Goal: Information Seeking & Learning: Learn about a topic

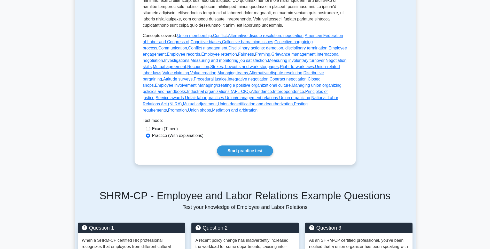
scroll to position [258, 0]
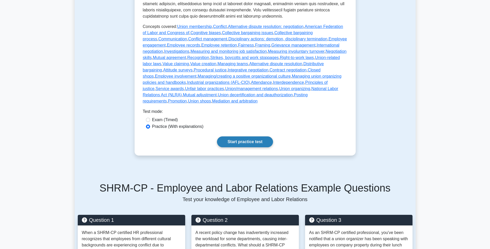
click at [228, 139] on link "Start practice test" at bounding box center [245, 141] width 56 height 11
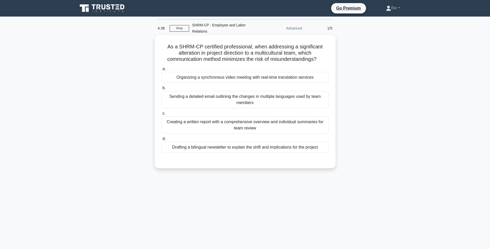
click at [262, 103] on div "Sending a detailed email outlining the changes in multiple languages used by te…" at bounding box center [244, 99] width 167 height 17
click at [161, 90] on input "b. Sending a detailed email outlining the changes in multiple languages used by…" at bounding box center [161, 87] width 0 height 3
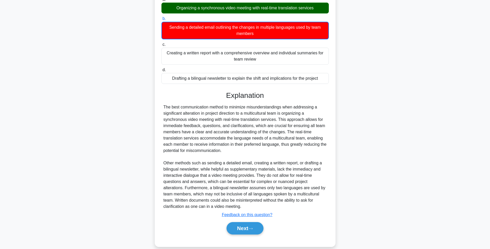
scroll to position [77, 0]
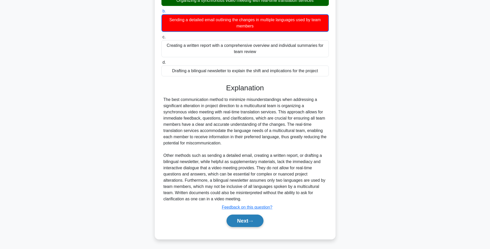
click at [249, 219] on button "Next" at bounding box center [245, 220] width 37 height 12
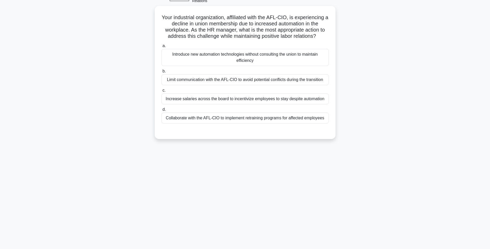
scroll to position [30, 0]
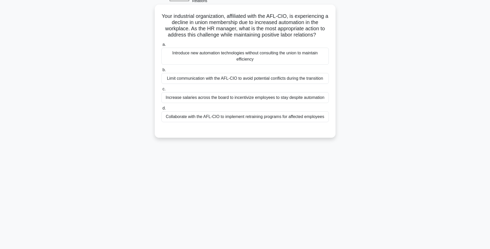
click at [313, 114] on div "Collaborate with the AFL-CIO to implement retraining programs for affected empl…" at bounding box center [244, 116] width 167 height 11
click at [161, 110] on input "d. Collaborate with the AFL-CIO to implement retraining programs for affected e…" at bounding box center [161, 107] width 0 height 3
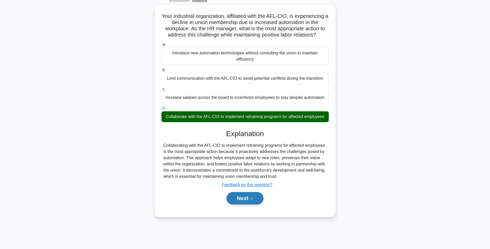
click at [257, 204] on button "Next" at bounding box center [245, 198] width 37 height 12
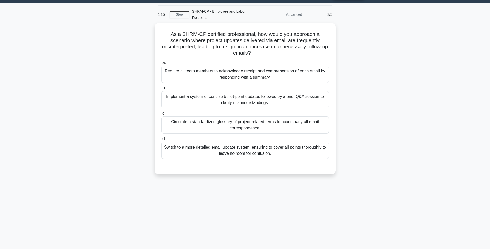
scroll to position [0, 0]
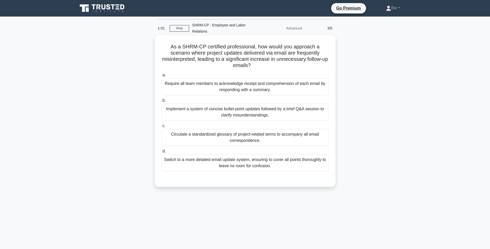
click at [323, 166] on div "Switch to a more detailed email update system, ensuring to cover all points tho…" at bounding box center [244, 162] width 167 height 17
click at [161, 153] on input "d. Switch to a more detailed email update system, ensuring to cover all points …" at bounding box center [161, 150] width 0 height 3
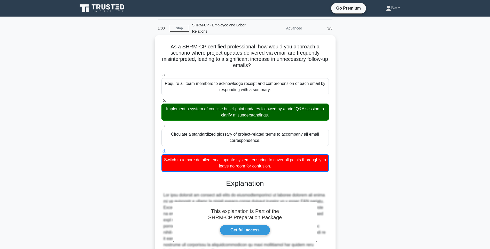
scroll to position [102, 0]
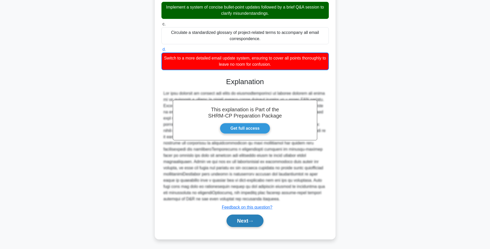
click at [248, 217] on button "Next" at bounding box center [245, 220] width 37 height 12
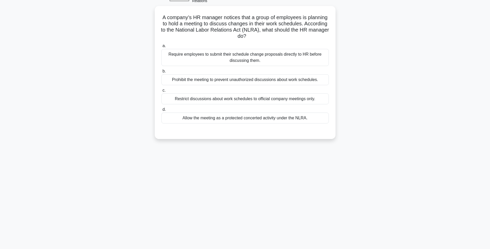
scroll to position [30, 0]
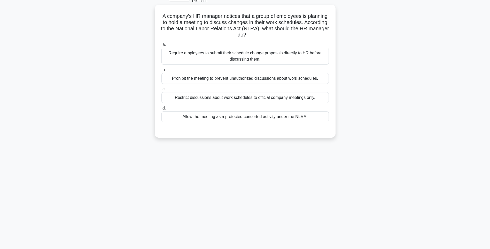
click at [247, 64] on div "Require employees to submit their schedule change proposals directly to HR befo…" at bounding box center [244, 56] width 167 height 17
click at [161, 46] on input "a. Require employees to submit their schedule change proposals directly to HR b…" at bounding box center [161, 44] width 0 height 3
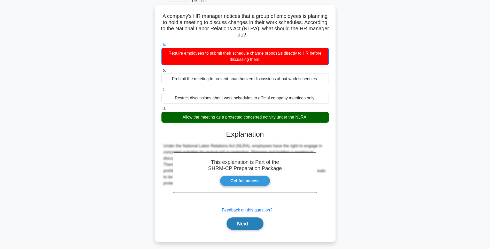
click at [243, 229] on button "Next" at bounding box center [245, 223] width 37 height 12
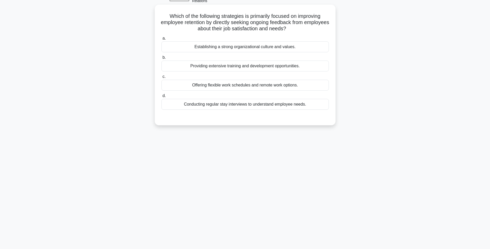
click at [252, 91] on div "a. Establishing a strong organizational culture and values. b. Providing extens…" at bounding box center [245, 72] width 174 height 76
click at [284, 66] on div "Providing extensive training and development opportunities." at bounding box center [244, 65] width 167 height 11
click at [161, 59] on input "b. Providing extensive training and development opportunities." at bounding box center [161, 57] width 0 height 3
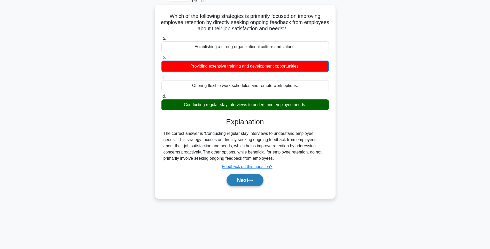
click at [255, 176] on button "Next" at bounding box center [245, 180] width 37 height 12
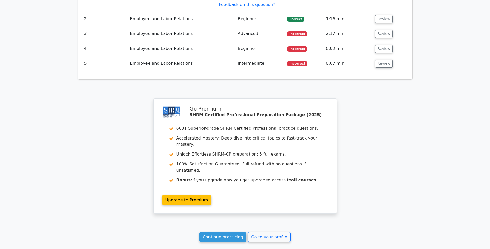
scroll to position [695, 0]
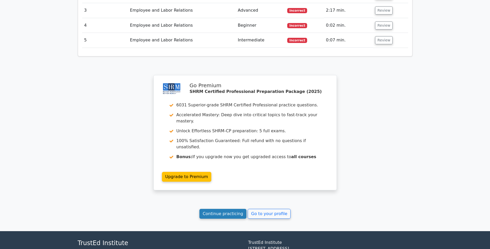
click at [237, 208] on link "Continue practicing" at bounding box center [222, 213] width 47 height 10
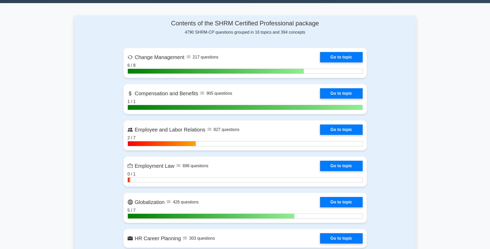
scroll to position [336, 0]
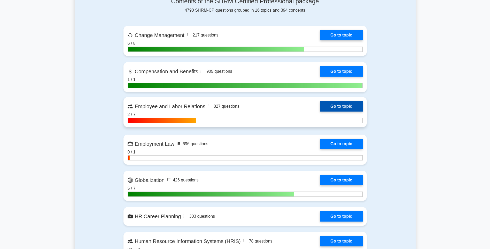
click at [336, 107] on link "Go to topic" at bounding box center [341, 106] width 42 height 10
